Goal: Use online tool/utility: Utilize a website feature to perform a specific function

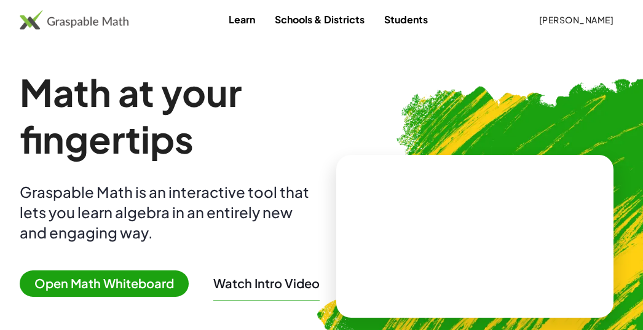
click at [96, 287] on span "Open Math Whiteboard" at bounding box center [104, 284] width 169 height 26
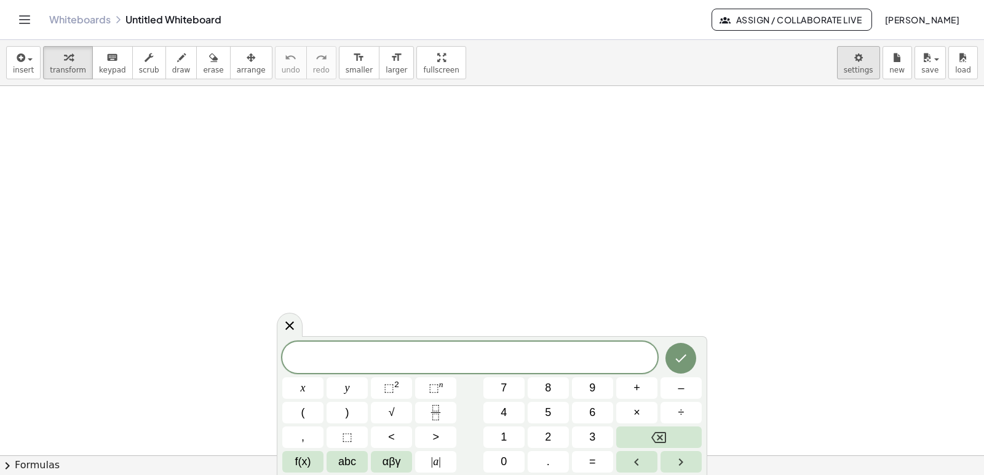
click at [855, 57] on body "Graspable Math Activities Get Started Activity Bank Assigned Work Classes White…" at bounding box center [492, 237] width 984 height 475
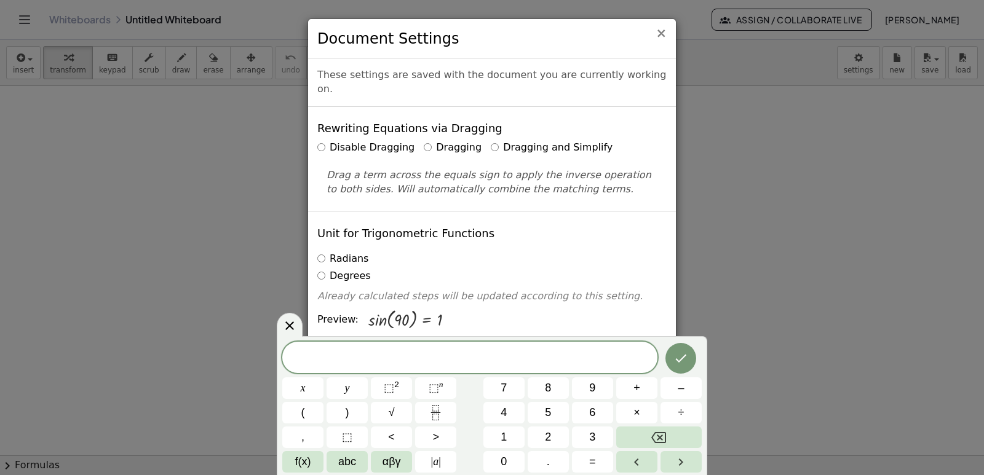
click at [661, 33] on span "×" at bounding box center [660, 33] width 11 height 15
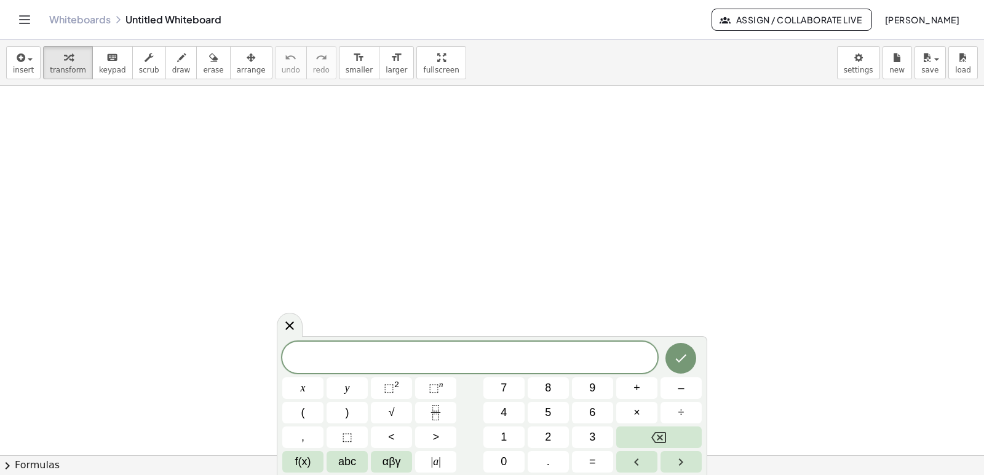
click at [378, 349] on div at bounding box center [469, 357] width 375 height 31
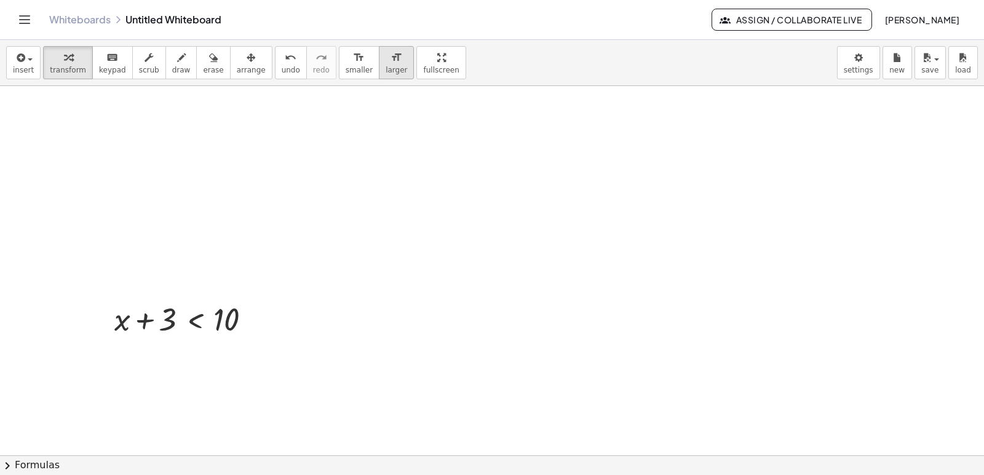
click at [386, 66] on span "larger" at bounding box center [397, 70] width 22 height 9
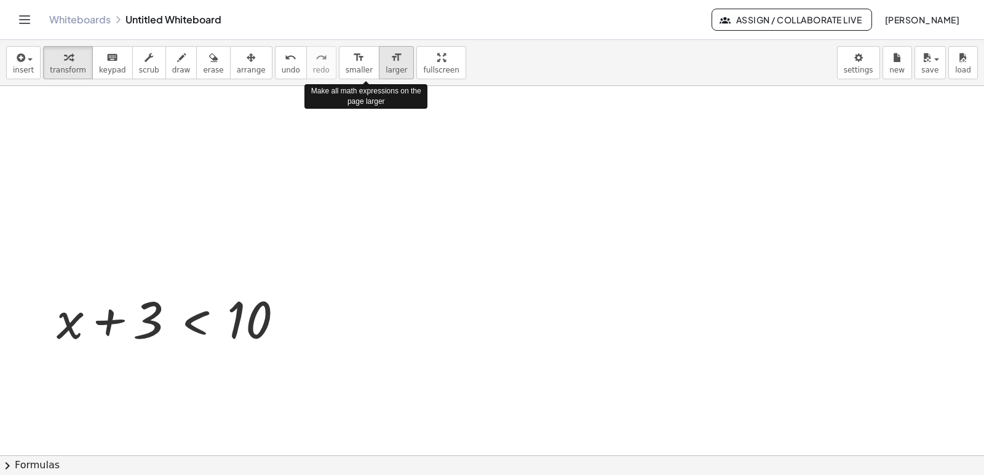
click at [386, 66] on span "larger" at bounding box center [397, 70] width 22 height 9
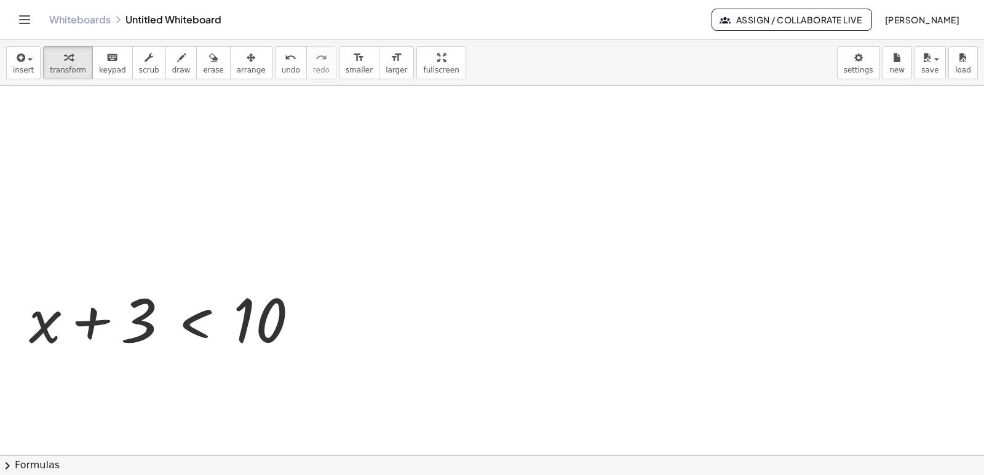
click at [406, 129] on div "insert select one: Math Expression Function Text Youtube Video Graphing Geometr…" at bounding box center [492, 257] width 984 height 435
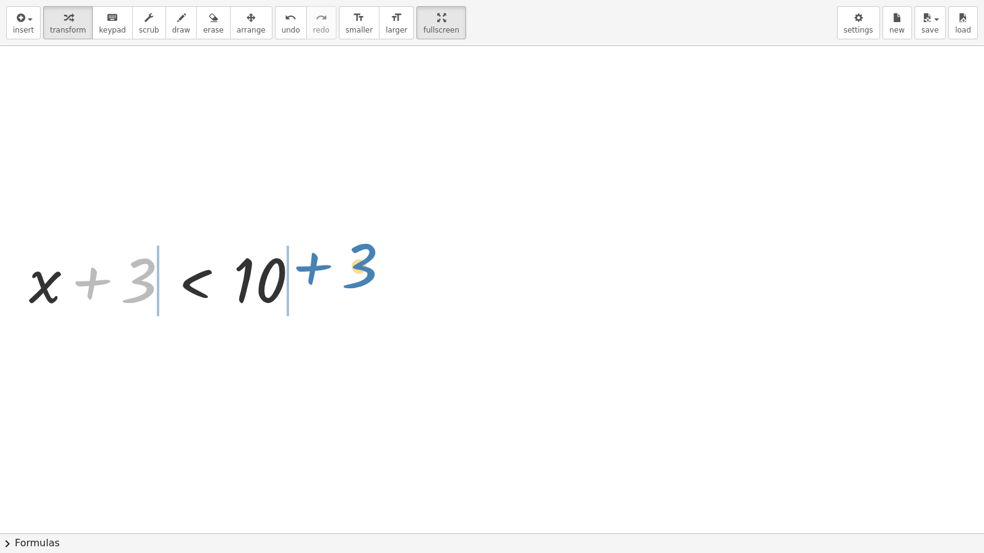
drag, startPoint x: 140, startPoint y: 277, endPoint x: 362, endPoint y: 266, distance: 222.2
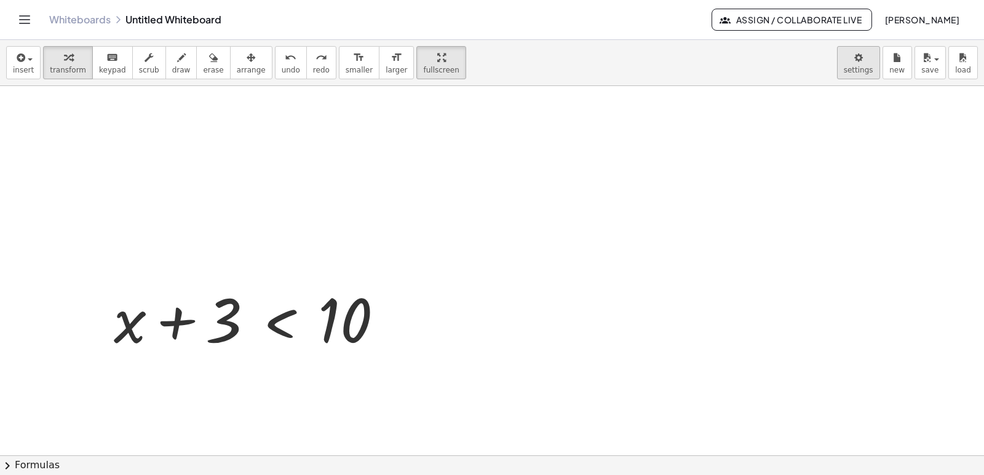
click at [864, 48] on body "Graspable Math Activities Get Started Activity Bank Assigned Work Classes White…" at bounding box center [492, 237] width 984 height 475
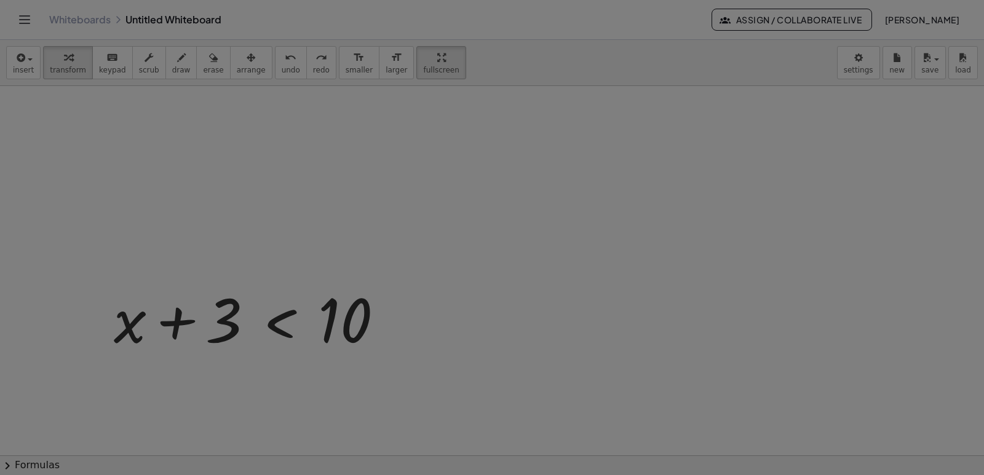
click at [864, 45] on body "Graspable Math Activities Get Started Activity Bank Assigned Work Classes White…" at bounding box center [492, 237] width 984 height 475
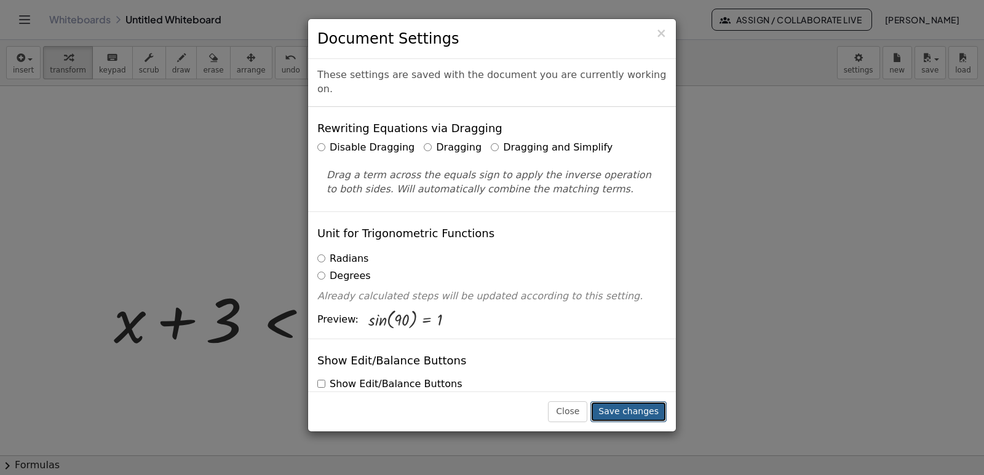
click at [606, 406] on button "Save changes" at bounding box center [628, 412] width 76 height 21
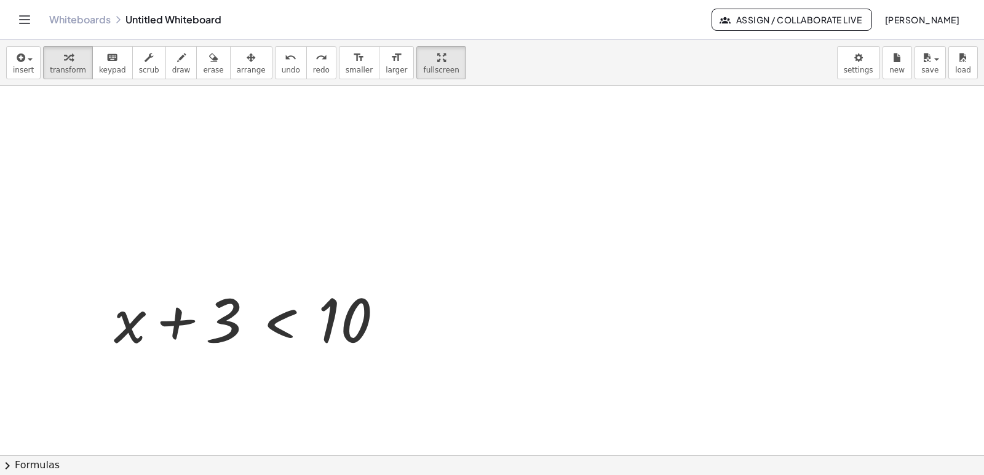
click at [968, 144] on div at bounding box center [492, 455] width 984 height 739
click at [423, 66] on span "fullscreen" at bounding box center [441, 70] width 36 height 9
drag, startPoint x: 395, startPoint y: 65, endPoint x: 395, endPoint y: 119, distance: 53.5
click at [395, 119] on div "insert select one: Math Expression Function Text Youtube Video Graphing Geometr…" at bounding box center [492, 257] width 984 height 435
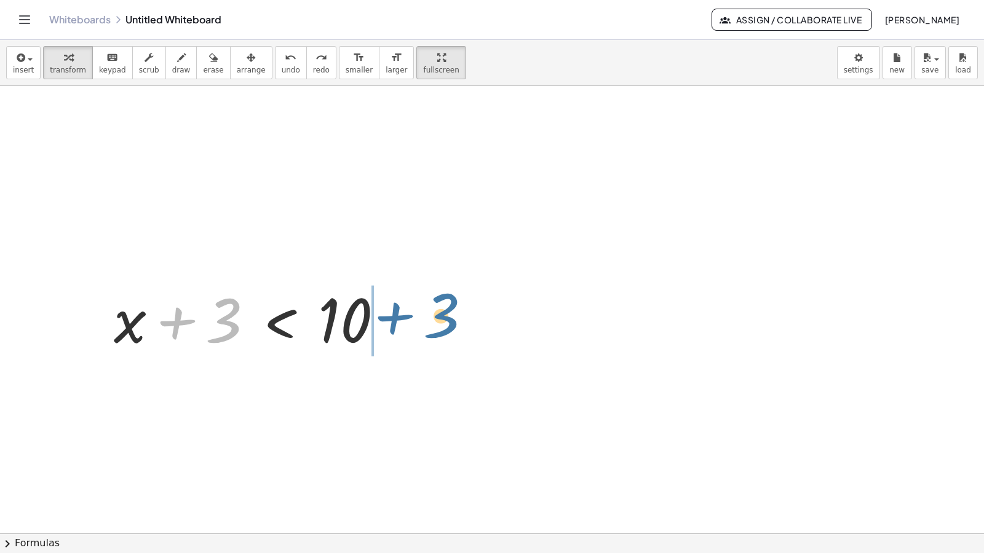
drag, startPoint x: 228, startPoint y: 280, endPoint x: 443, endPoint y: 277, distance: 215.2
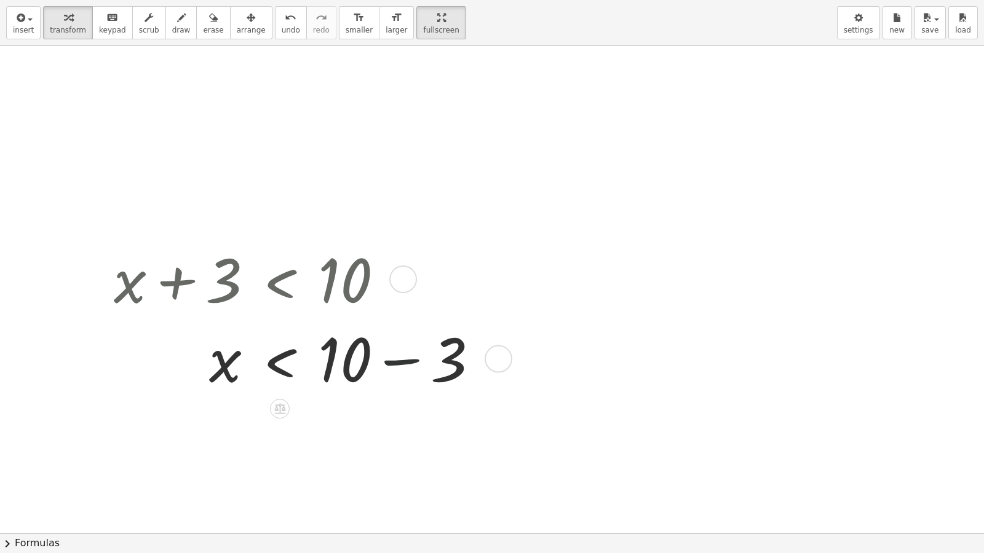
click at [386, 360] on div at bounding box center [301, 357] width 387 height 79
click at [386, 360] on div at bounding box center [379, 360] width 28 height 28
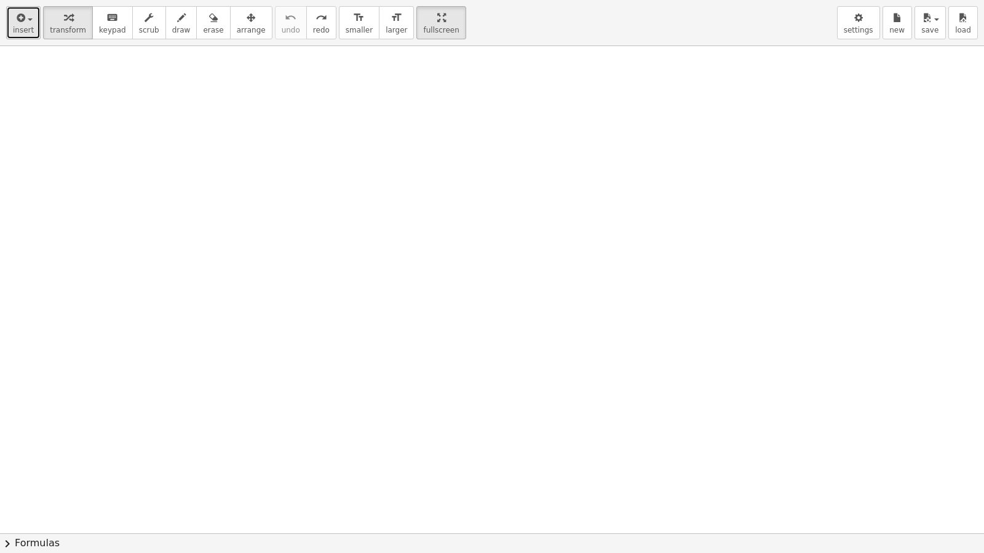
click at [22, 33] on span "insert" at bounding box center [23, 30] width 21 height 9
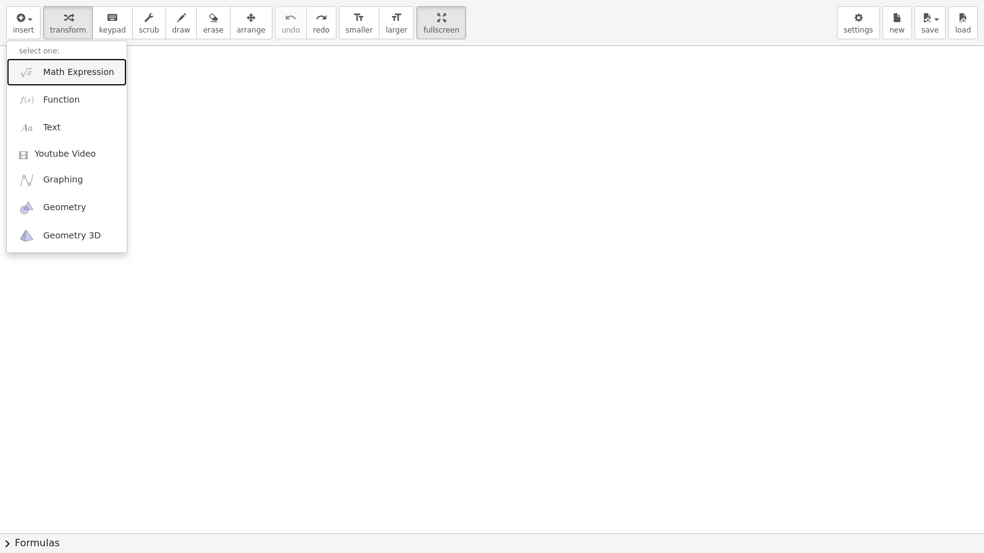
click at [34, 76] on img at bounding box center [26, 72] width 15 height 15
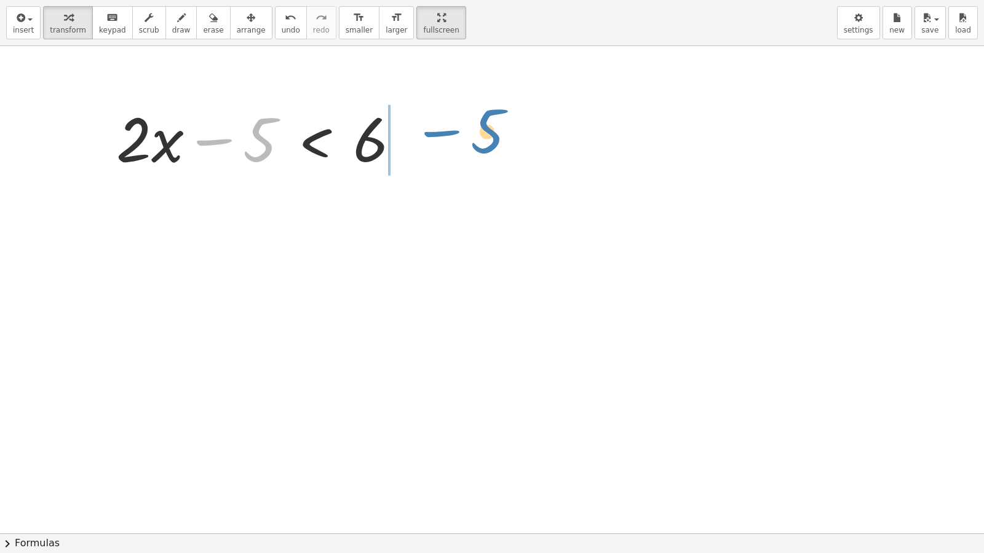
drag, startPoint x: 243, startPoint y: 152, endPoint x: 469, endPoint y: 146, distance: 226.3
click at [469, 146] on div "− 5 + · 2 · x − 5 < 6" at bounding box center [492, 533] width 984 height 975
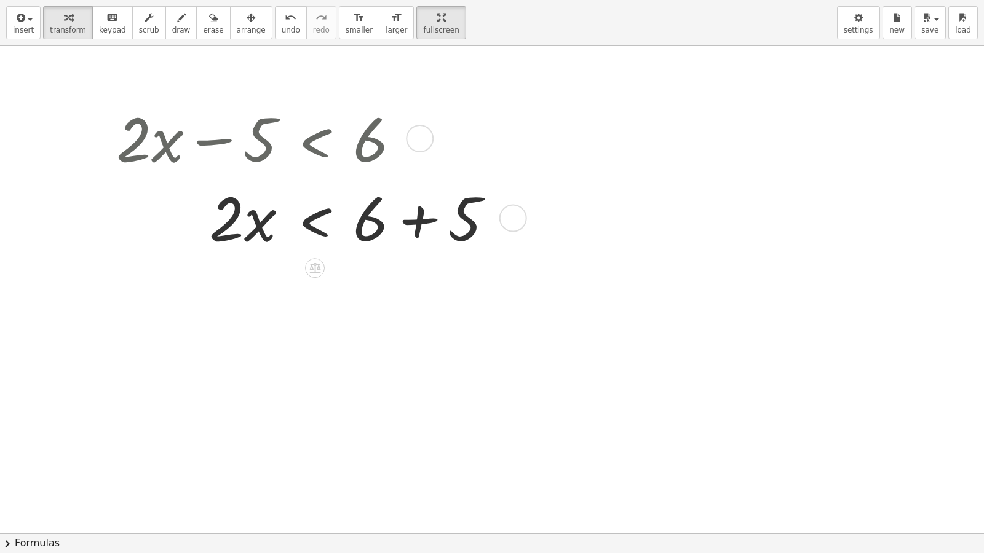
click at [421, 221] on div at bounding box center [309, 216] width 399 height 79
click at [315, 218] on div "· 2 · x 5 < 6 + + 11" at bounding box center [315, 218] width 0 height 0
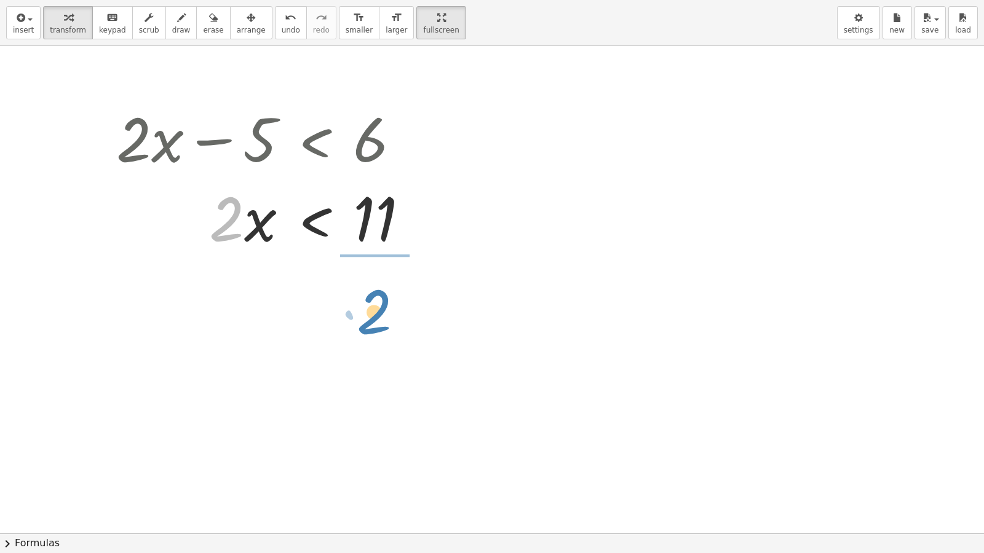
drag, startPoint x: 223, startPoint y: 231, endPoint x: 373, endPoint y: 324, distance: 176.4
click at [373, 324] on div "+ · 2 · x − 5 < 6 · 2 · x < + 6 + 5 · 2 · 2 · x < 11 Transform line Copy line a…" at bounding box center [492, 533] width 984 height 975
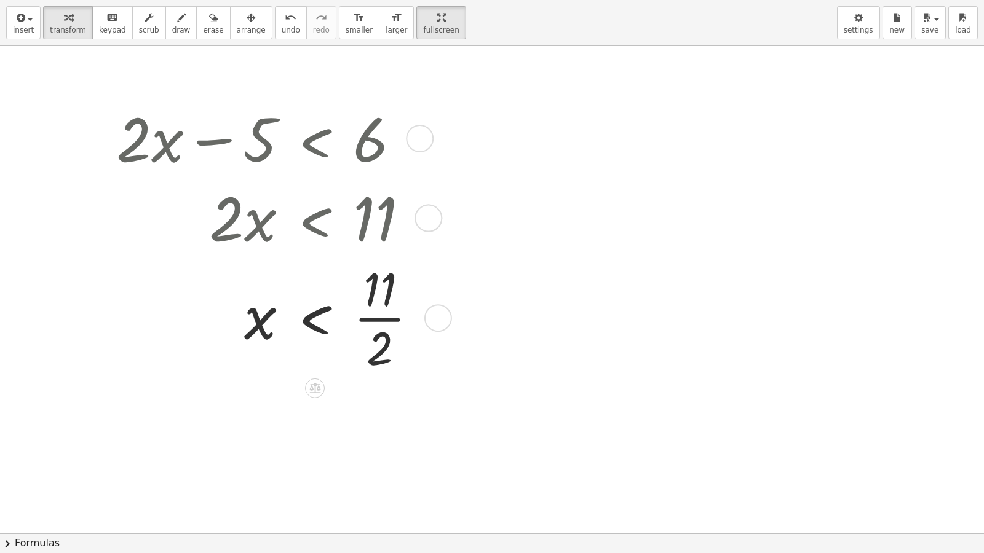
click at [385, 299] on div at bounding box center [272, 317] width 324 height 121
click at [372, 310] on div at bounding box center [272, 317] width 324 height 121
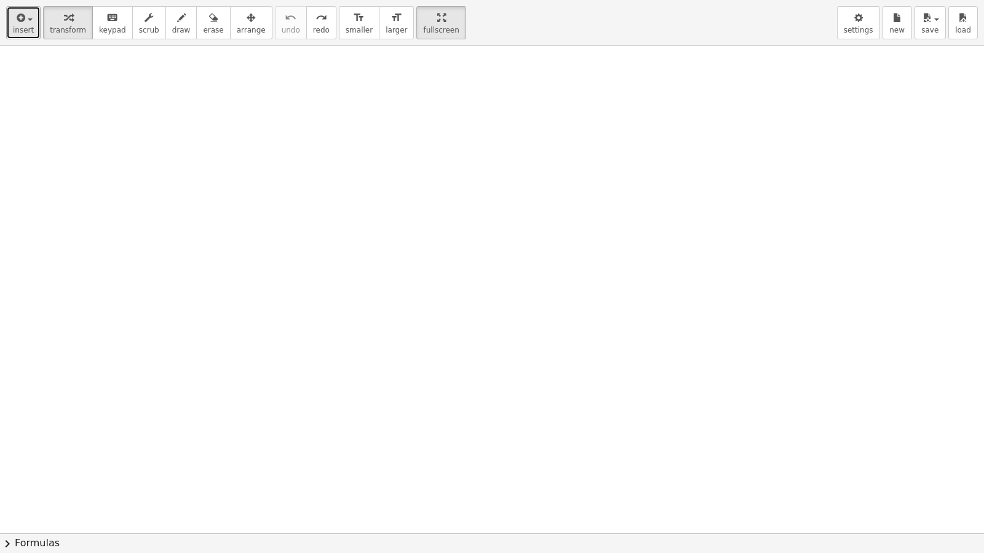
click at [33, 26] on button "insert" at bounding box center [23, 22] width 34 height 33
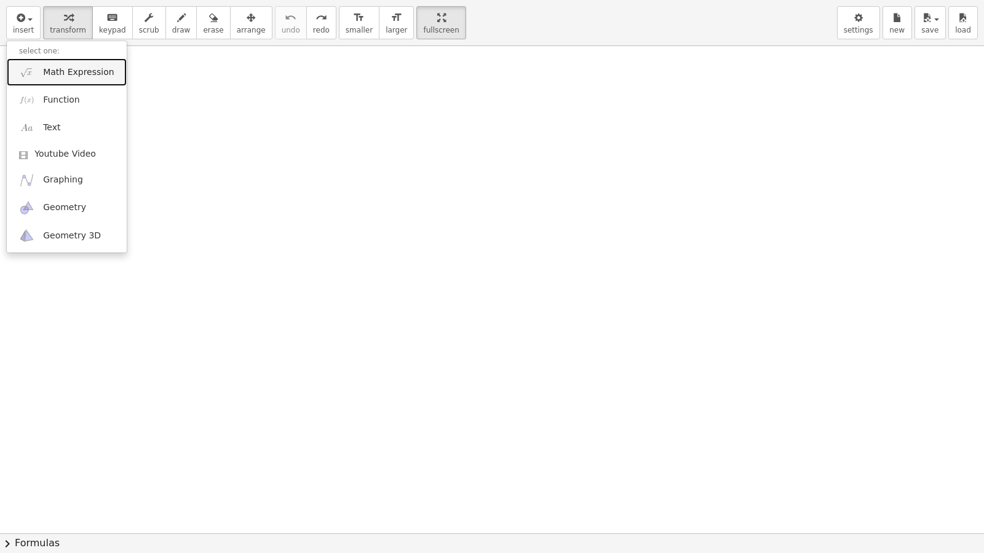
click at [53, 72] on span "Math Expression" at bounding box center [78, 72] width 71 height 12
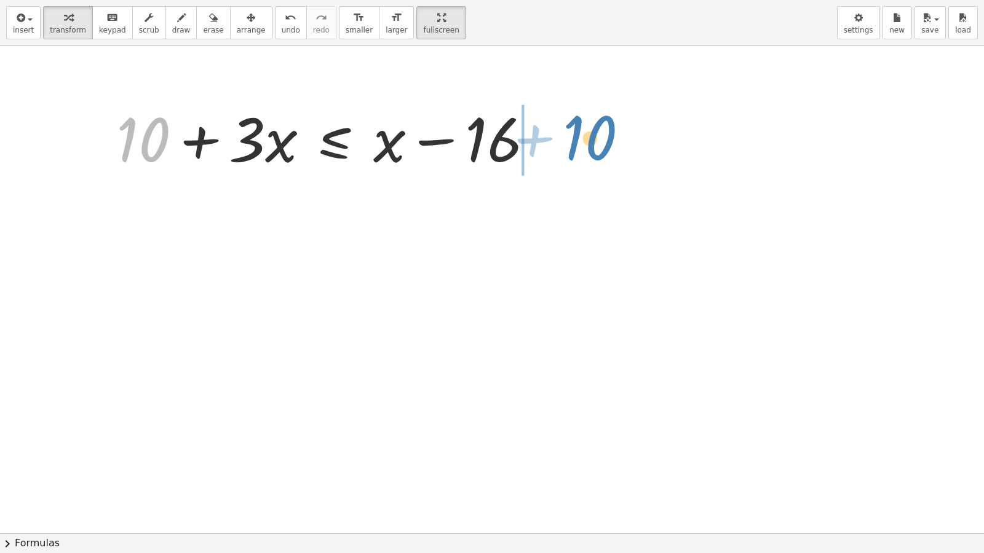
drag, startPoint x: 139, startPoint y: 154, endPoint x: 591, endPoint y: 154, distance: 452.5
click at [591, 154] on div "+ 10 + 10 + · 3 · x ≤ + x − 16" at bounding box center [492, 533] width 984 height 975
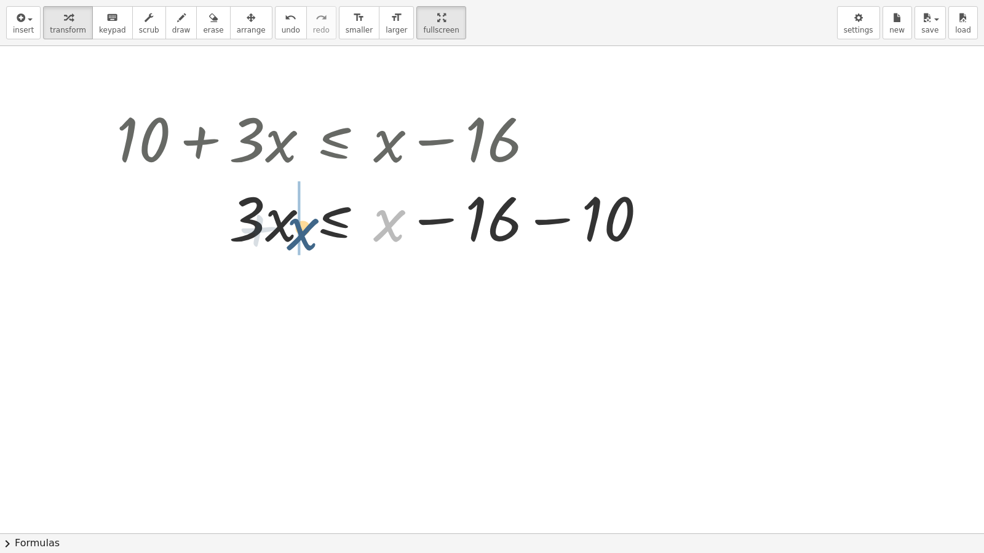
drag, startPoint x: 384, startPoint y: 226, endPoint x: 303, endPoint y: 236, distance: 82.4
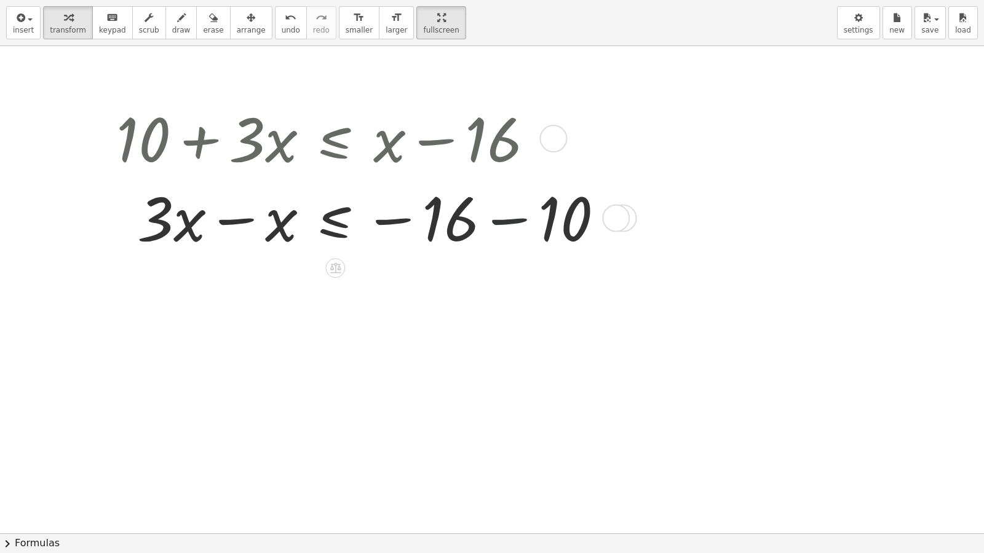
click at [500, 233] on div at bounding box center [364, 216] width 509 height 79
click at [500, 233] on div at bounding box center [330, 216] width 440 height 79
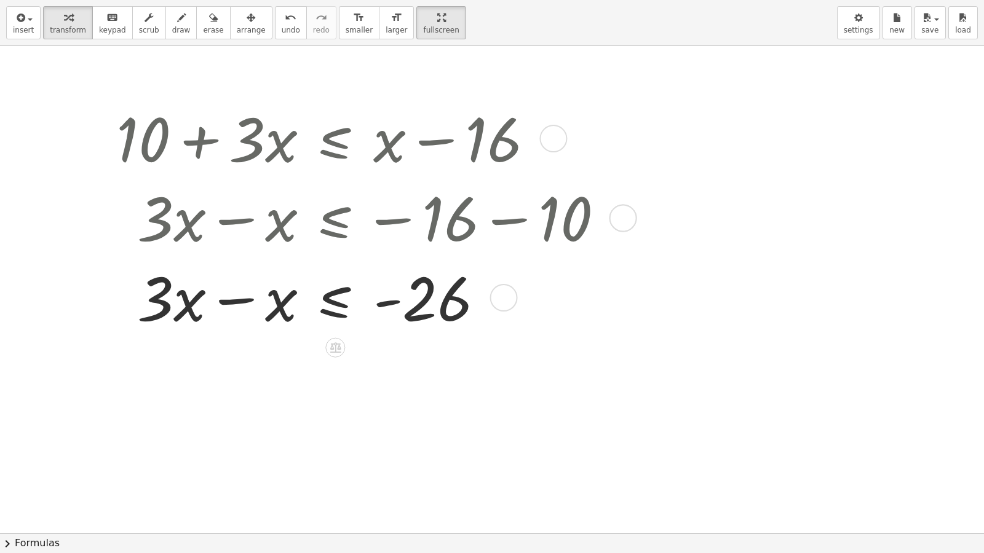
click at [234, 297] on div at bounding box center [364, 296] width 509 height 79
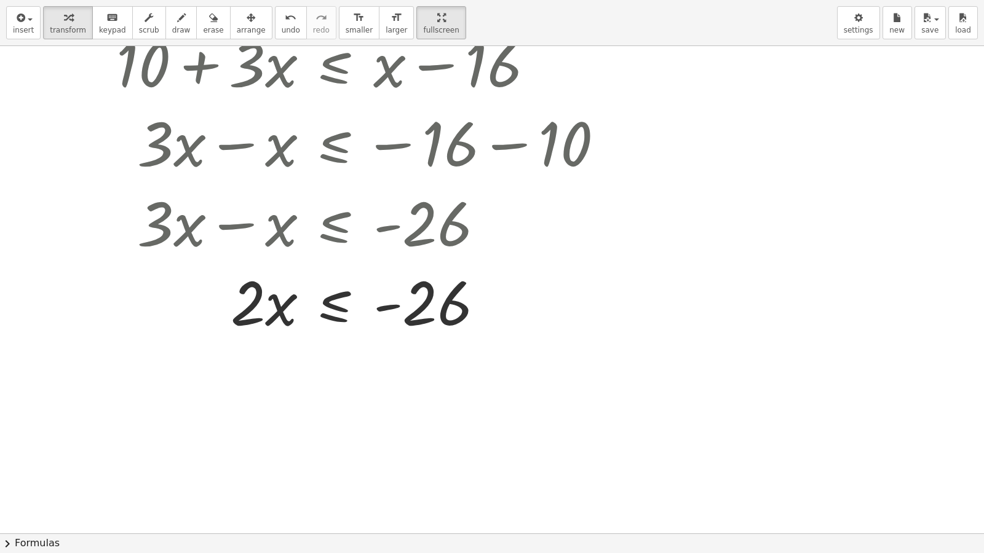
scroll to position [74, 0]
drag, startPoint x: 243, startPoint y: 307, endPoint x: 413, endPoint y: 392, distance: 188.9
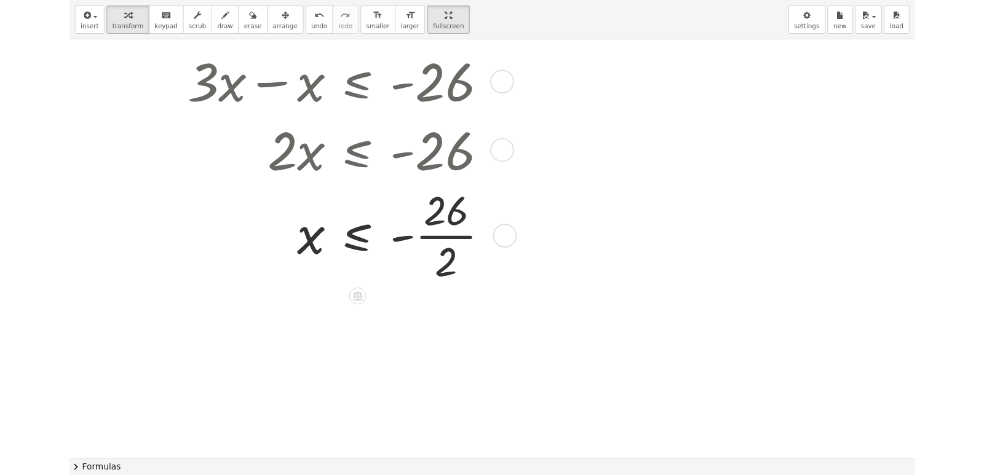
scroll to position [202, 0]
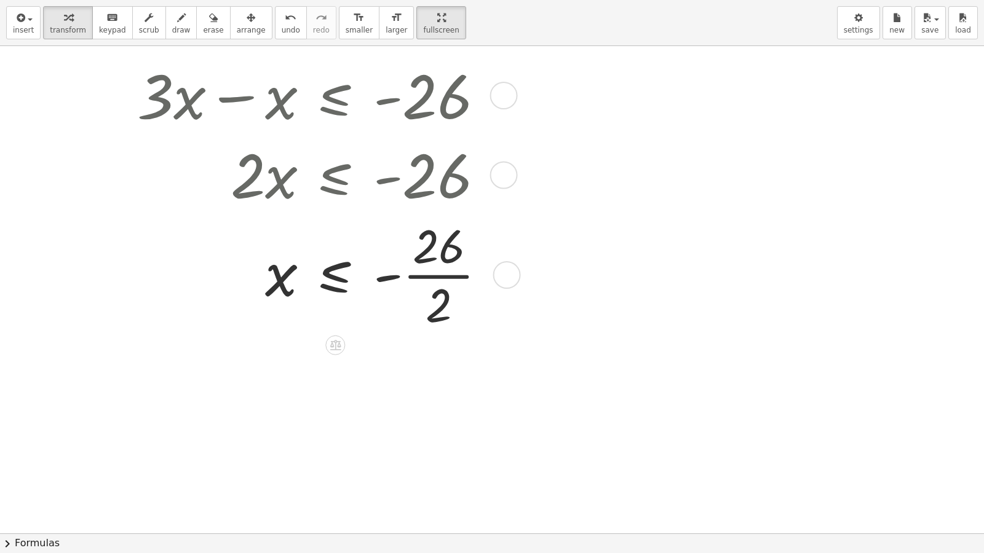
click at [442, 277] on div at bounding box center [364, 274] width 509 height 121
